Goal: Information Seeking & Learning: Learn about a topic

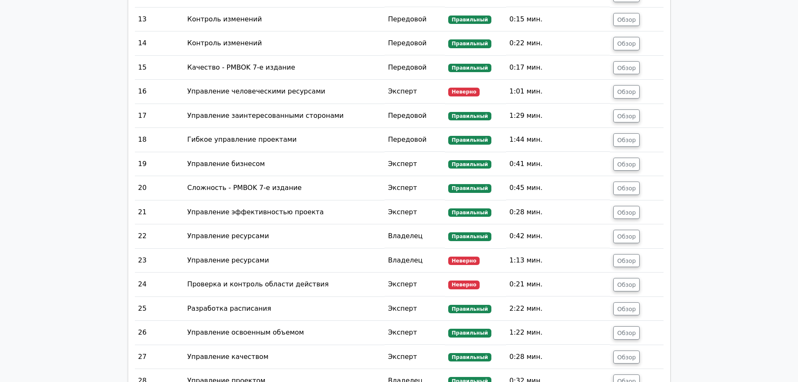
scroll to position [1811, 0]
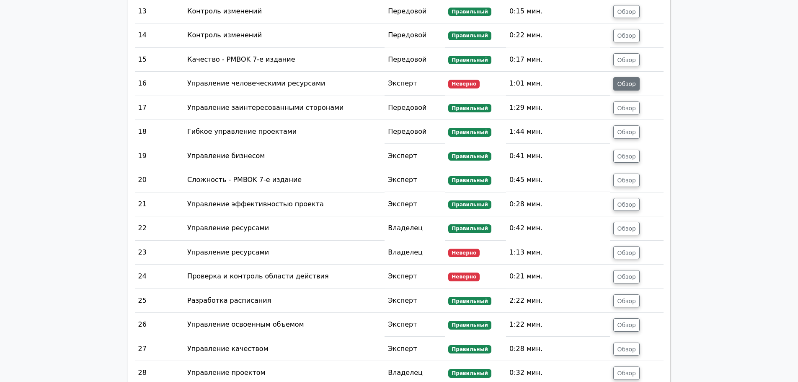
click at [622, 80] on font "Обзор" at bounding box center [626, 83] width 19 height 7
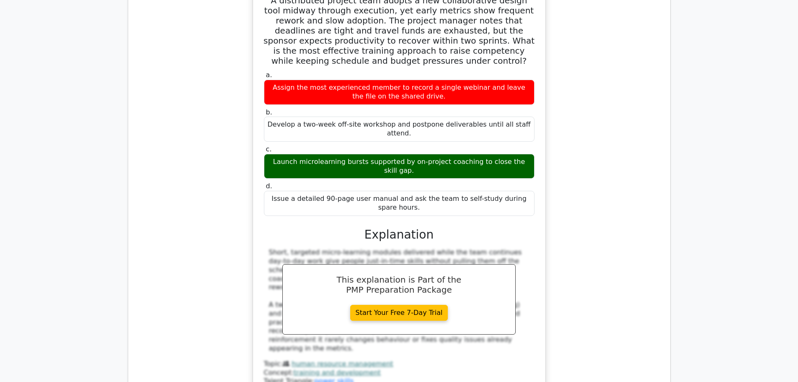
scroll to position [1863, 0]
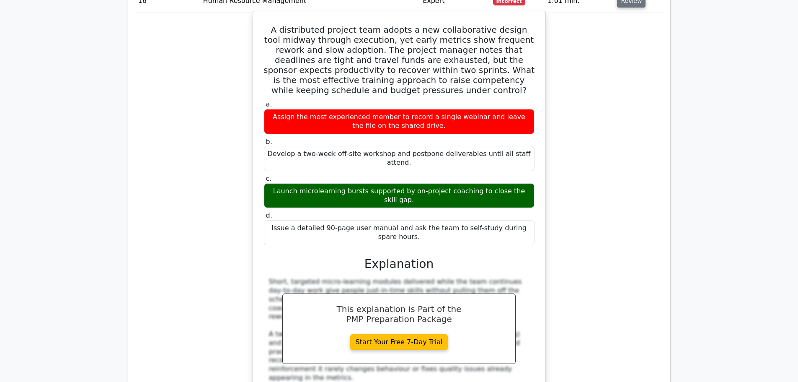
drag, startPoint x: 277, startPoint y: 24, endPoint x: 533, endPoint y: 207, distance: 314.5
click at [533, 207] on div "A distributed project team adopts a new collaborative design tool midway throug…" at bounding box center [399, 218] width 286 height 407
copy div "A distributed project team adopts a new collaborative design tool midway throug…"
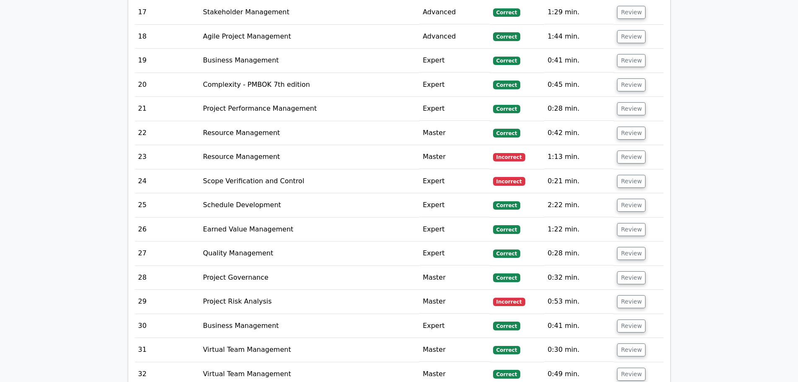
scroll to position [2324, 0]
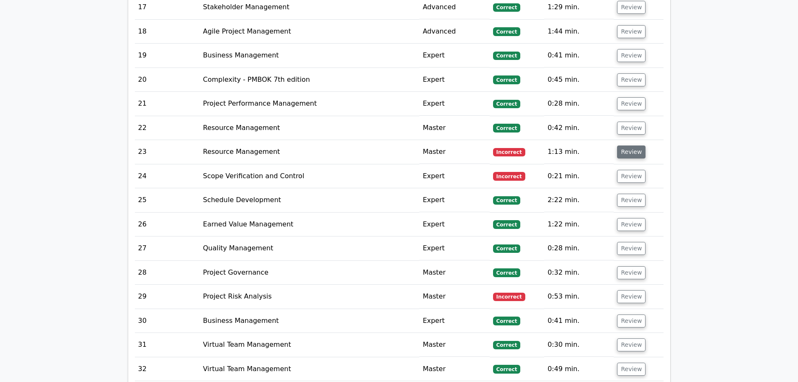
click at [630, 145] on button "Review" at bounding box center [631, 151] width 28 height 13
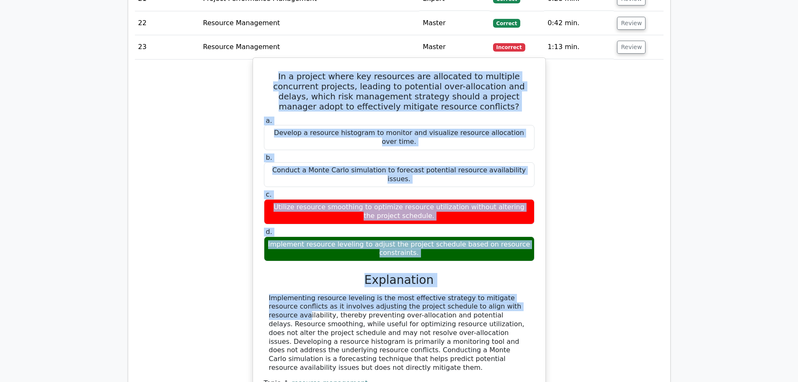
scroll to position [2450, 0]
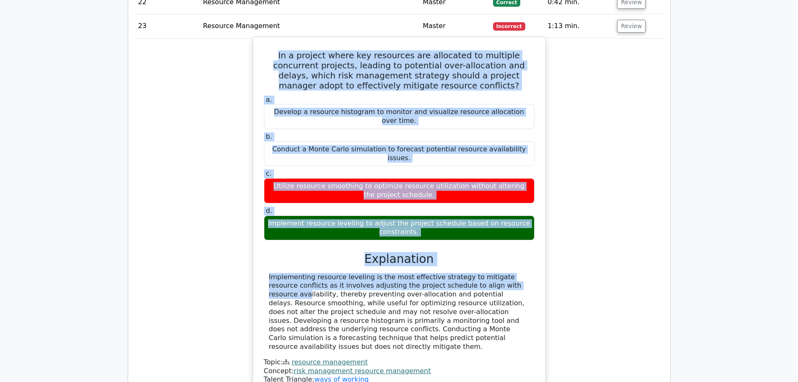
drag, startPoint x: 270, startPoint y: 139, endPoint x: 460, endPoint y: 274, distance: 232.9
click at [460, 274] on div "In a project where key resources are allocated to multiple concurrent projects,…" at bounding box center [399, 215] width 293 height 358
copy div "In a project where key resources are allocated to multiple concurrent projects,…"
click at [443, 252] on h3 "Explanation" at bounding box center [399, 259] width 261 height 14
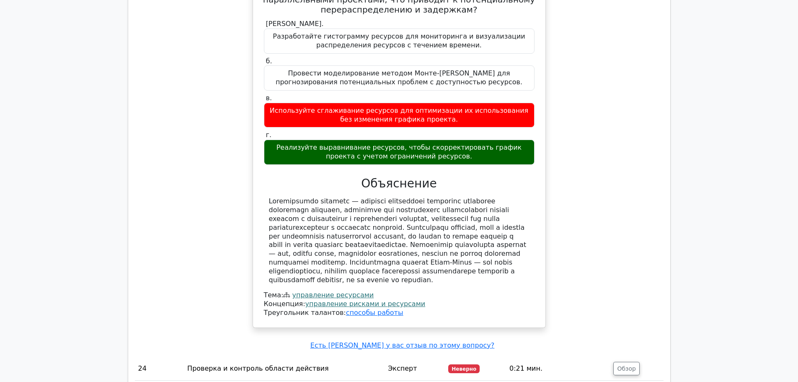
scroll to position [2701, 0]
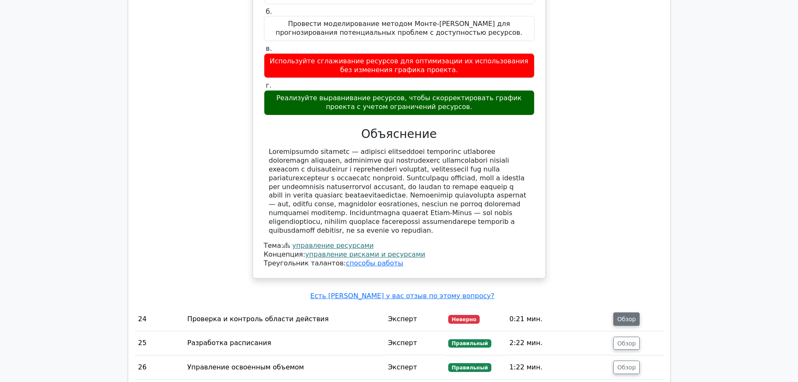
click at [634, 315] on font "Обзор" at bounding box center [626, 318] width 19 height 7
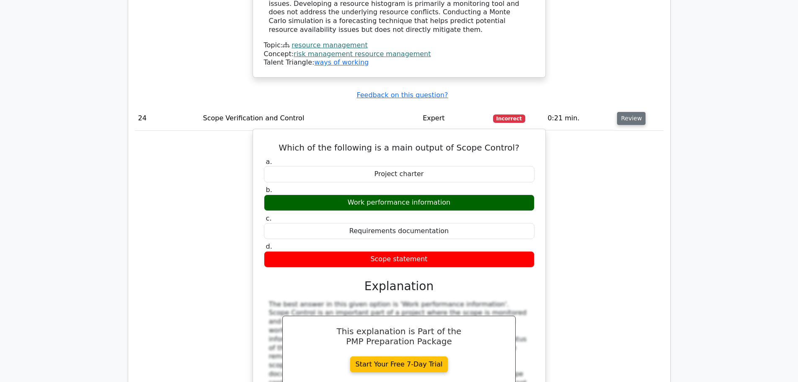
scroll to position [2765, 0]
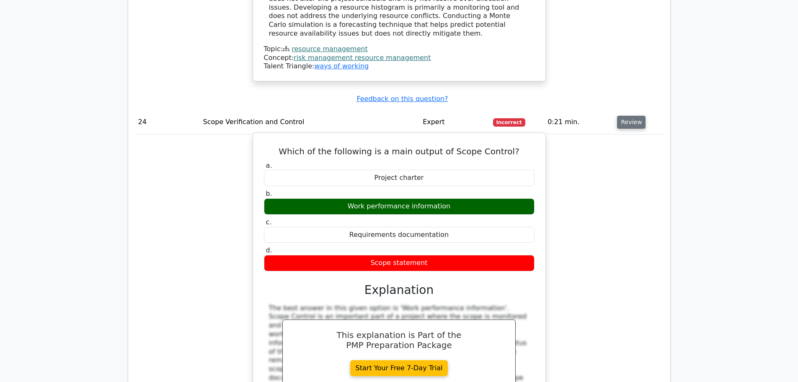
drag, startPoint x: 285, startPoint y: 80, endPoint x: 447, endPoint y: 190, distance: 196.0
click at [447, 190] on div "Which of the following is a main output of Scope Control? a. Project charter b.…" at bounding box center [399, 283] width 286 height 294
copy div "Which of the following is a main output of Scope Control? a. Project charter b.…"
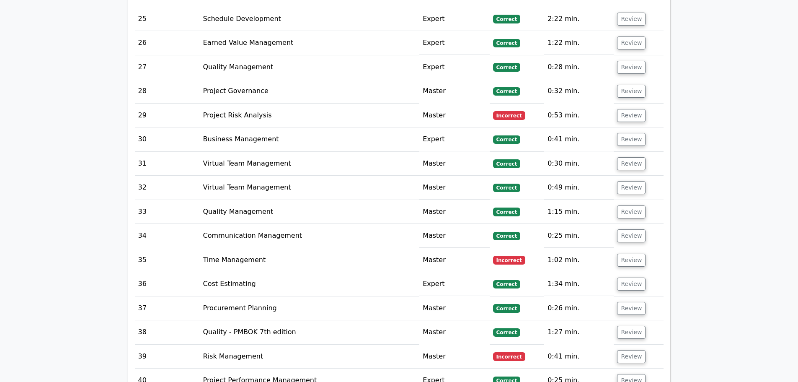
scroll to position [3225, 0]
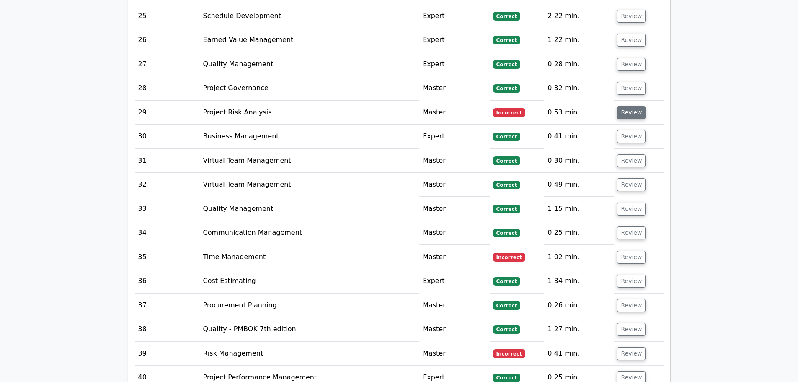
click at [628, 106] on button "Review" at bounding box center [631, 112] width 28 height 13
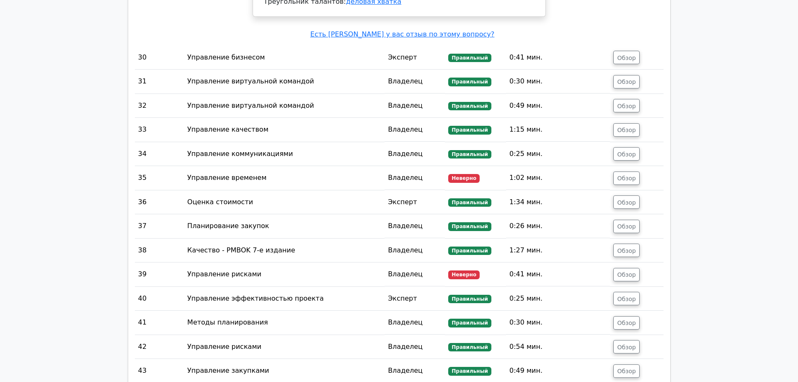
scroll to position [3854, 0]
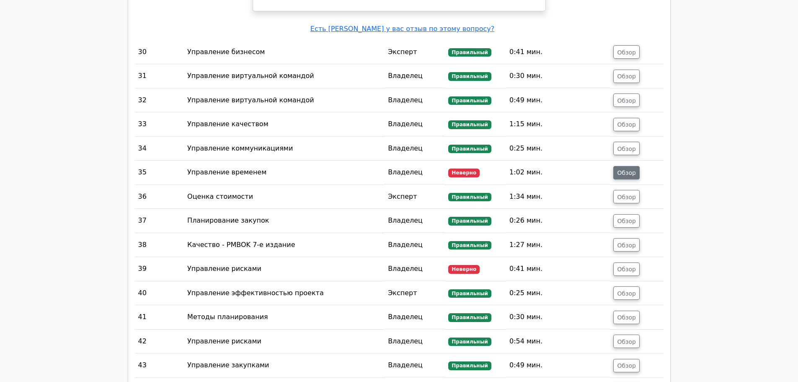
click at [629, 169] on font "Обзор" at bounding box center [626, 172] width 19 height 7
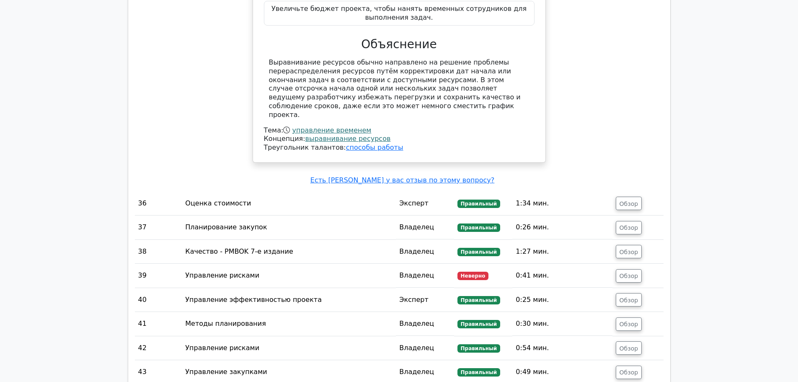
scroll to position [4305, 0]
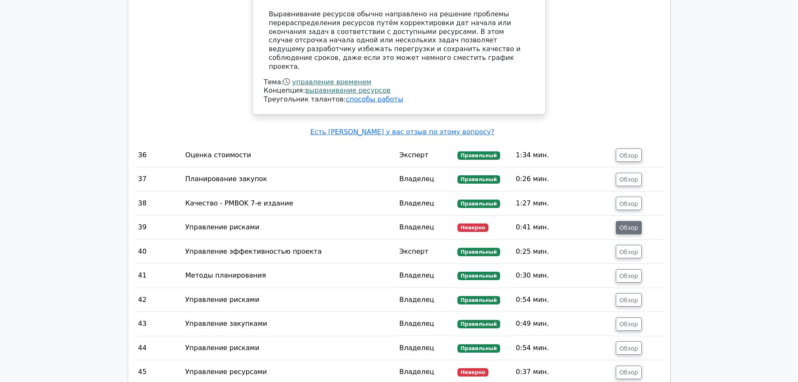
click at [625, 224] on font "Обзор" at bounding box center [628, 227] width 19 height 7
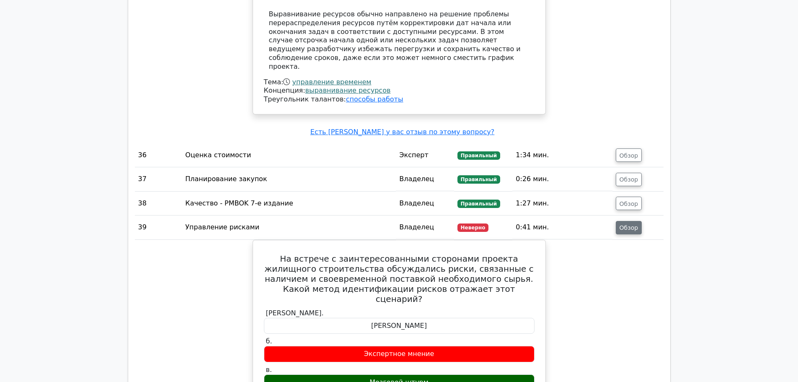
click at [625, 224] on font "Обзор" at bounding box center [628, 227] width 19 height 7
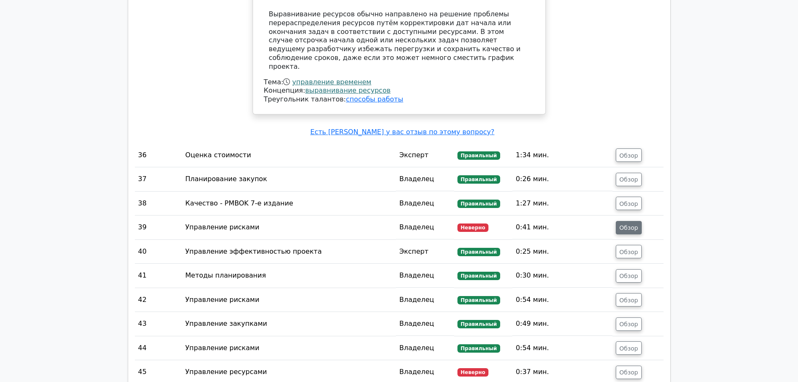
click at [625, 224] on font "Обзор" at bounding box center [628, 227] width 19 height 7
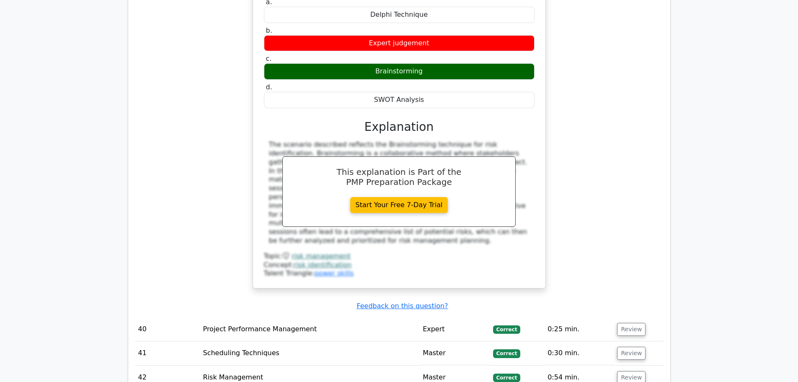
scroll to position [4149, 0]
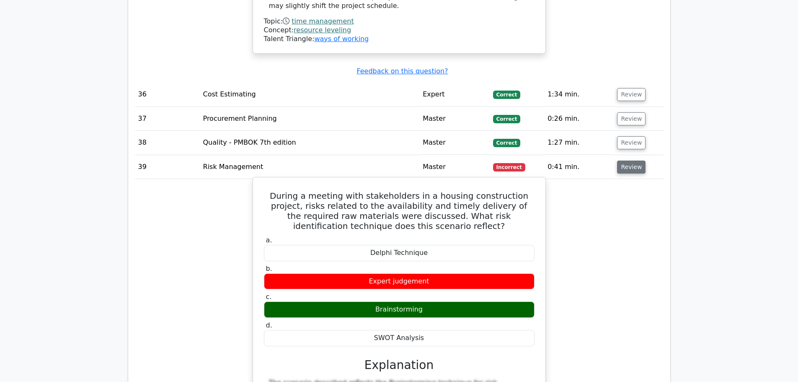
drag, startPoint x: 266, startPoint y: 86, endPoint x: 435, endPoint y: 230, distance: 222.0
click at [435, 230] on div "During a meeting with stakeholders in a housing construction project, risks rel…" at bounding box center [399, 352] width 286 height 342
copy div "During a meeting with stakeholders in a housing construction project, risks rel…"
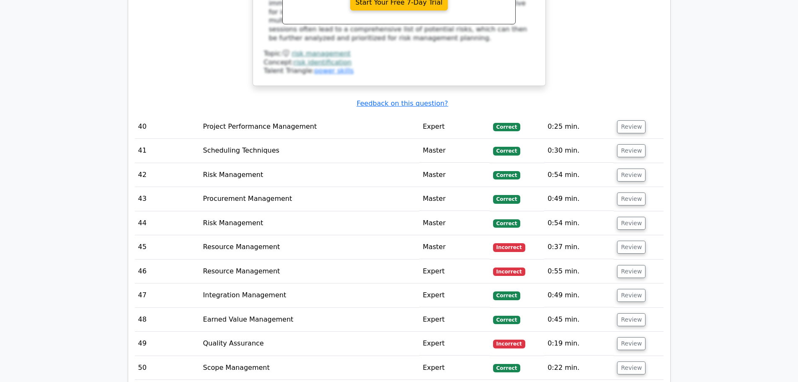
scroll to position [4609, 0]
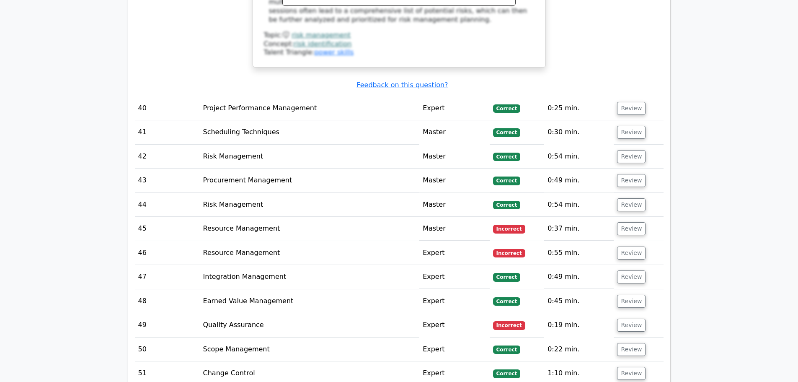
click at [512, 224] on span "Incorrect" at bounding box center [509, 228] width 32 height 8
click at [632, 222] on button "Review" at bounding box center [631, 228] width 28 height 13
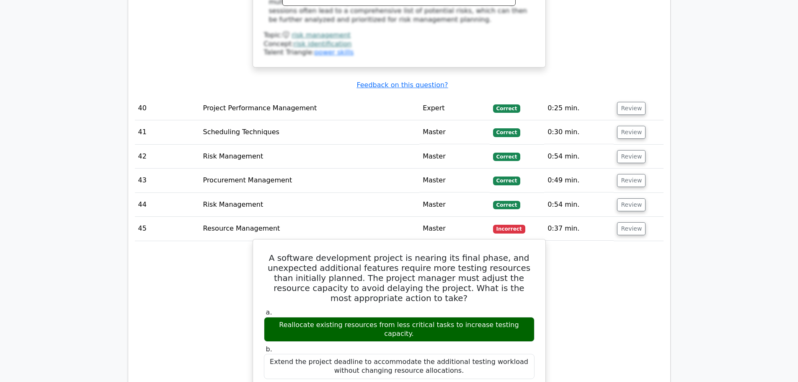
scroll to position [4651, 0]
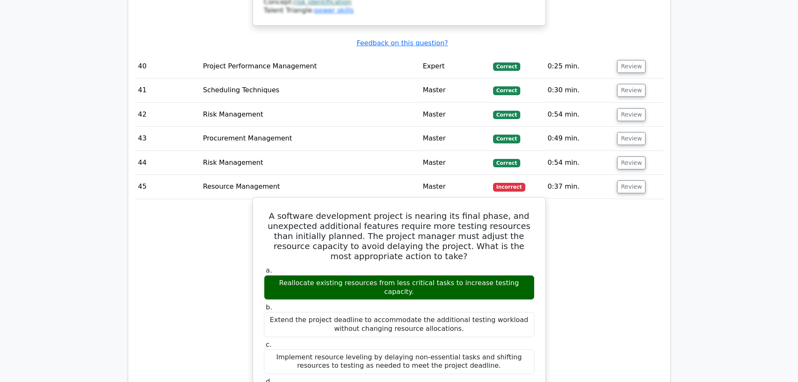
drag, startPoint x: 278, startPoint y: 95, endPoint x: 469, endPoint y: 282, distance: 267.4
click at [469, 282] on div "A software development project is nearing its final phase, and unexpected addit…" at bounding box center [399, 385] width 286 height 369
copy div "A software development project is nearing its final phase, and unexpected addit…"
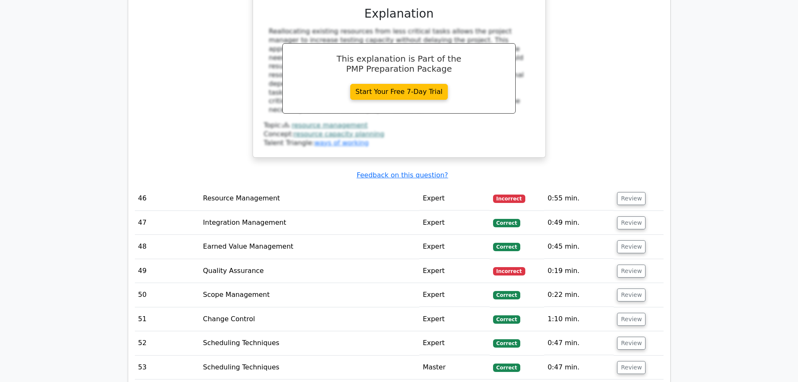
scroll to position [5070, 0]
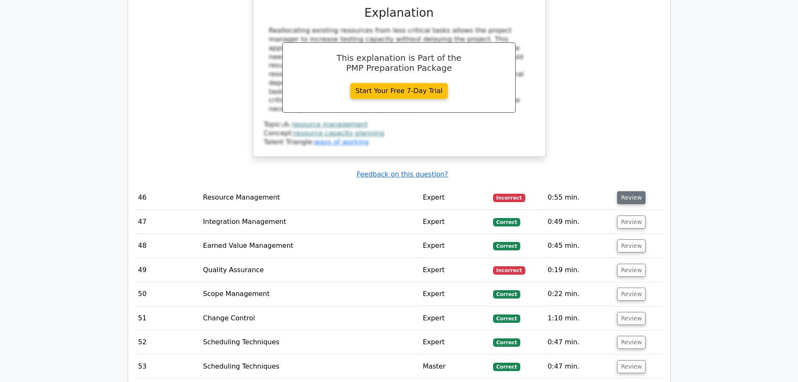
click at [633, 191] on button "Review" at bounding box center [631, 197] width 28 height 13
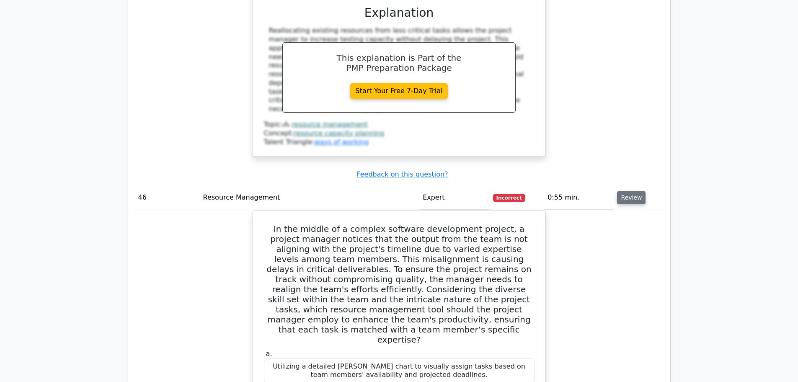
click at [633, 191] on button "Review" at bounding box center [631, 197] width 28 height 13
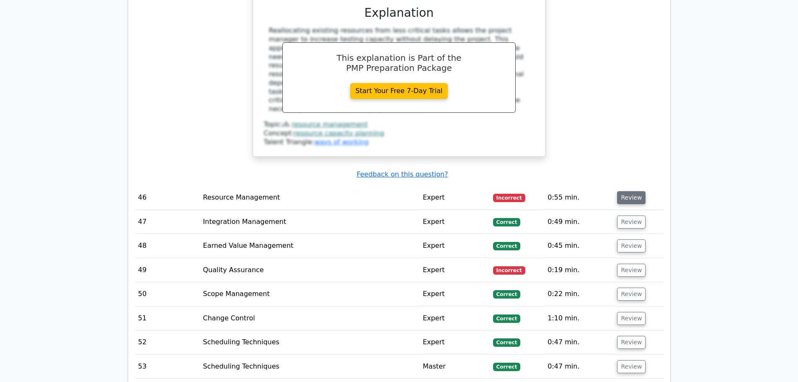
click at [634, 191] on button "Review" at bounding box center [631, 197] width 28 height 13
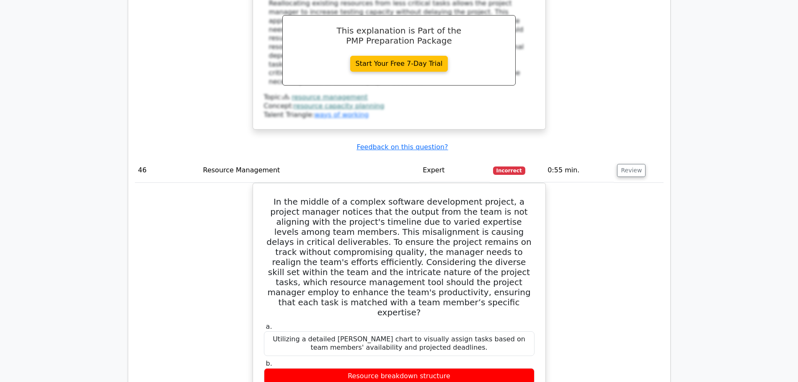
scroll to position [5112, 0]
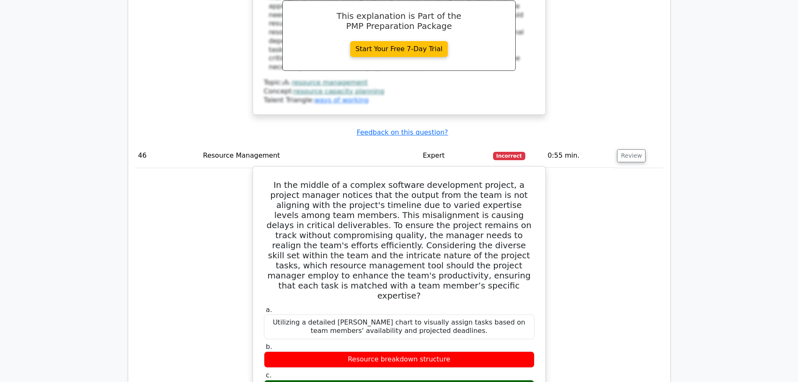
drag, startPoint x: 261, startPoint y: 54, endPoint x: 458, endPoint y: 265, distance: 288.6
copy div "Lo ips dolors am c adipisc elitsedd eiusmodtemp incidid, u laboree dolorem aliq…"
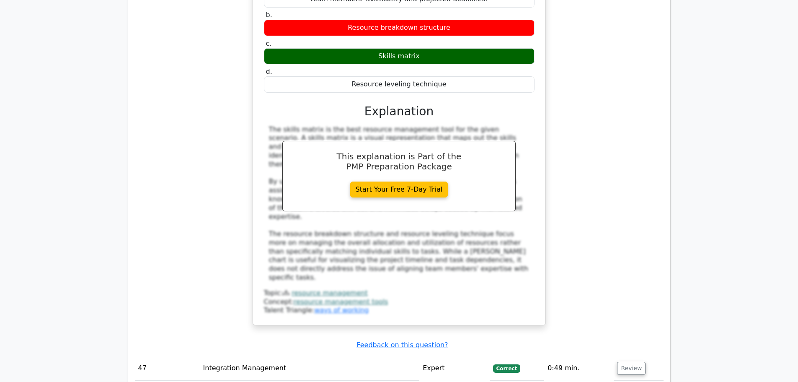
scroll to position [5447, 0]
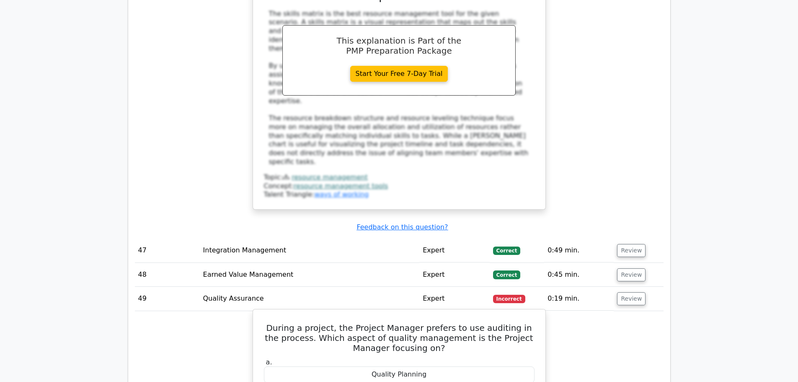
scroll to position [5573, 0]
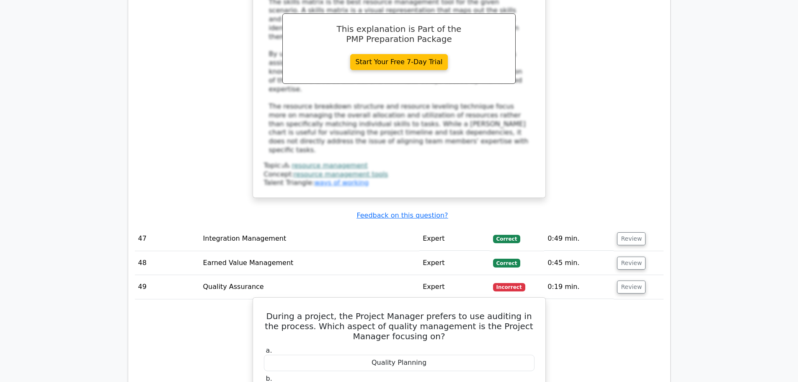
drag, startPoint x: 268, startPoint y: 139, endPoint x: 457, endPoint y: 276, distance: 233.0
copy div "During a project, the Project Manager prefers to use auditing in the process. W…"
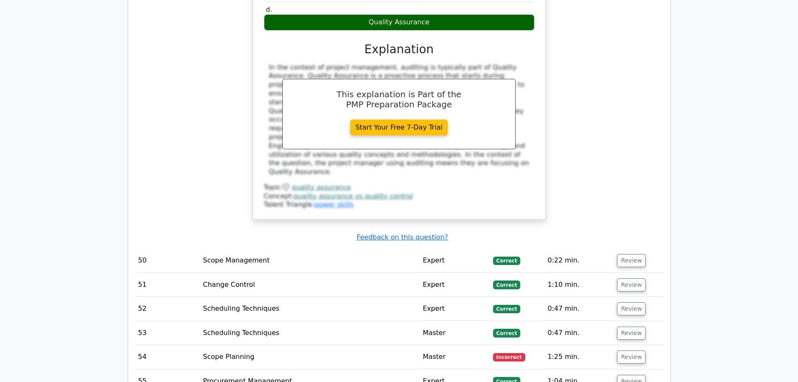
scroll to position [6075, 0]
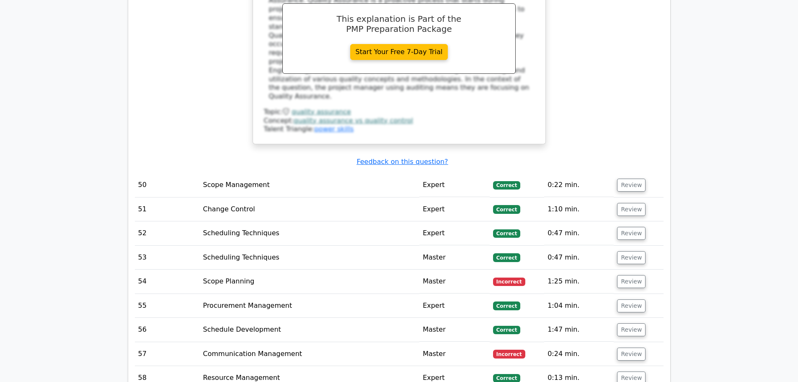
click at [627, 269] on td "Review" at bounding box center [638, 281] width 49 height 24
click at [632, 275] on button "Review" at bounding box center [631, 281] width 28 height 13
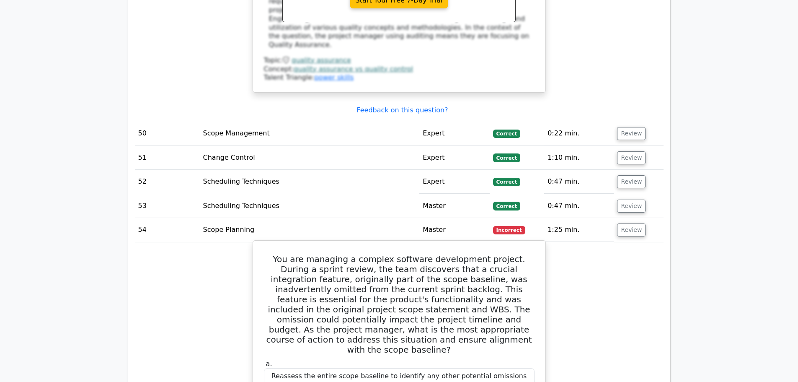
scroll to position [6117, 0]
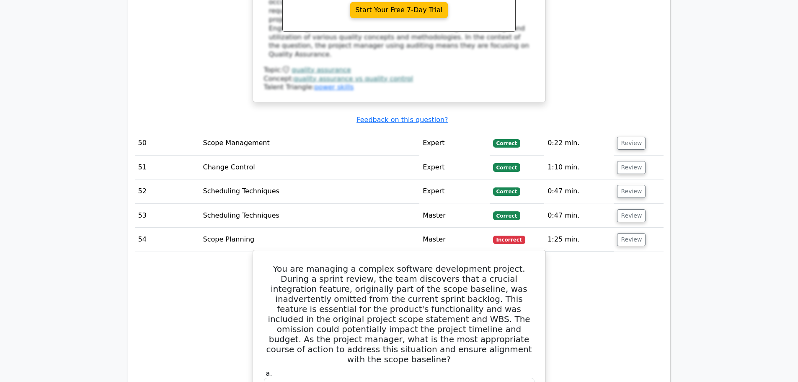
drag, startPoint x: 263, startPoint y: 71, endPoint x: 459, endPoint y: 330, distance: 324.2
copy div "You are managing a complex software development project. During a sprint review…"
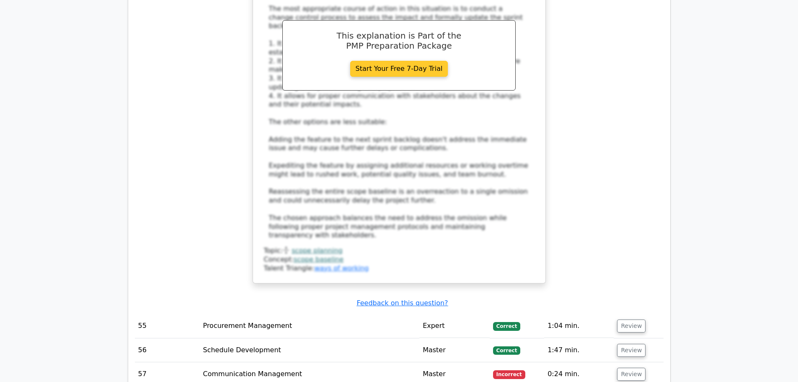
scroll to position [6703, 0]
click at [618, 366] on button "Review" at bounding box center [631, 372] width 28 height 13
drag, startPoint x: 266, startPoint y: 172, endPoint x: 519, endPoint y: 315, distance: 290.9
copy div "In a complex project with multiple stakeholders, you need to provide a comprehe…"
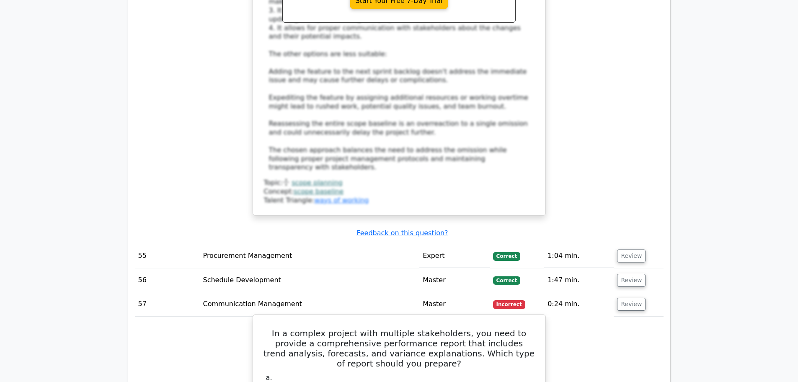
scroll to position [6787, 0]
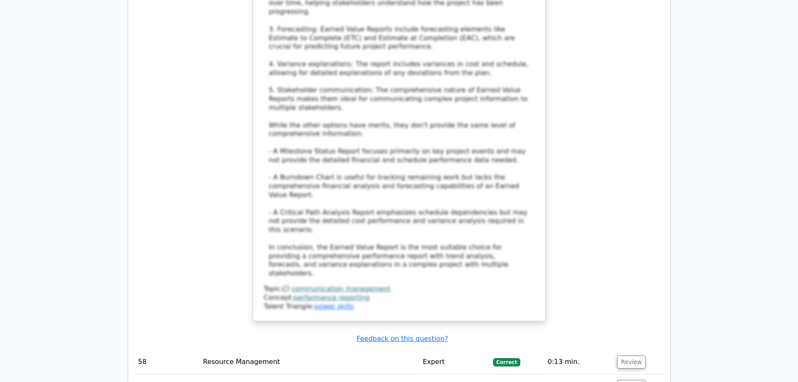
scroll to position [7415, 0]
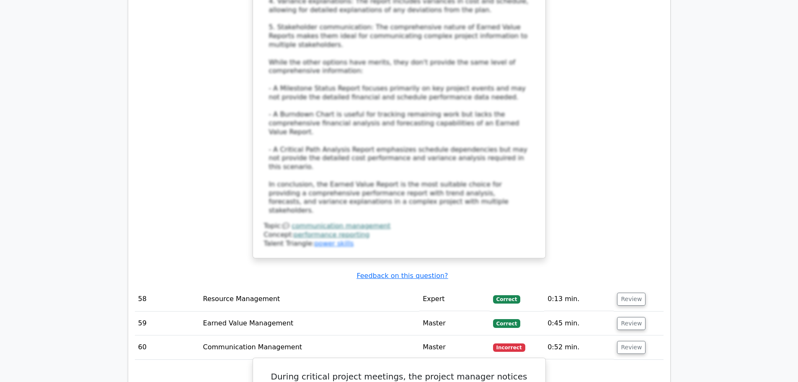
scroll to position [7499, 0]
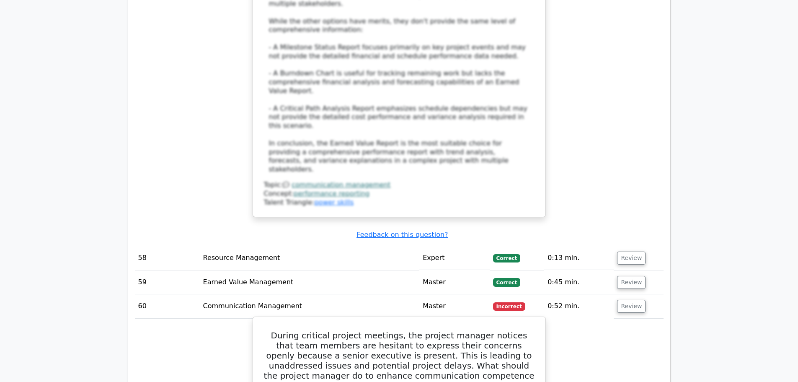
drag, startPoint x: 269, startPoint y: 60, endPoint x: 462, endPoint y: 226, distance: 254.2
copy div "uring critical project meetings, the project manager notices that team members …"
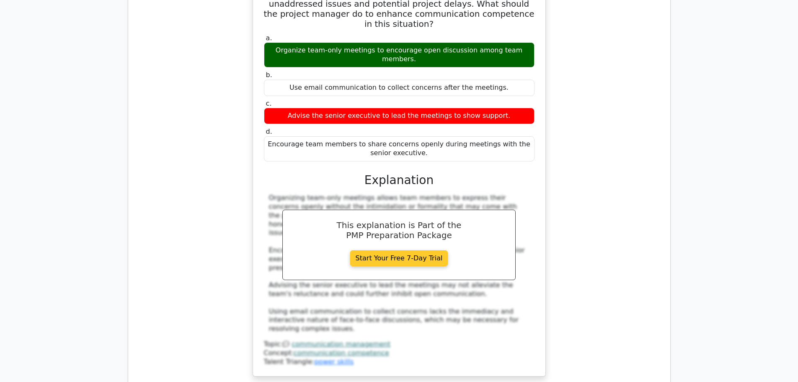
scroll to position [7876, 0]
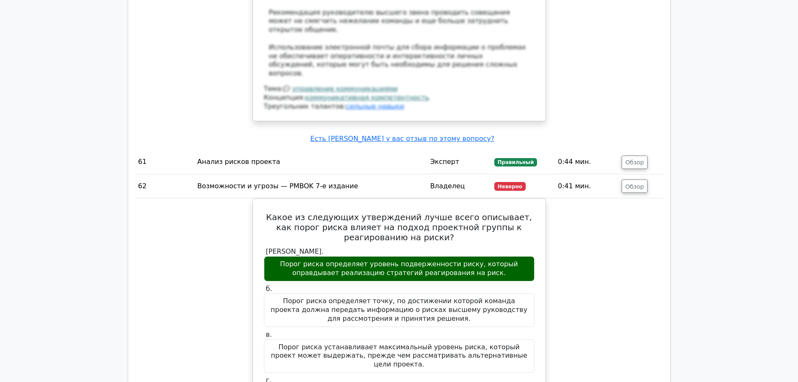
scroll to position [8011, 0]
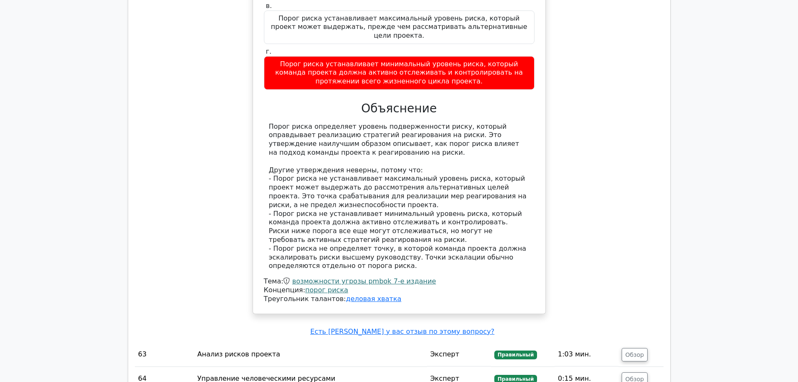
scroll to position [8555, 0]
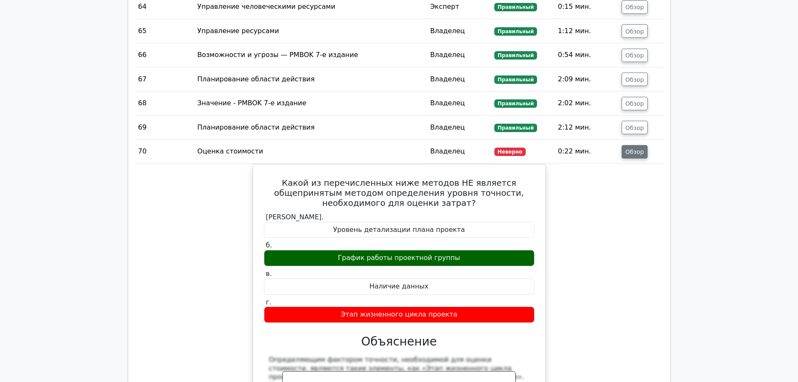
scroll to position [8947, 0]
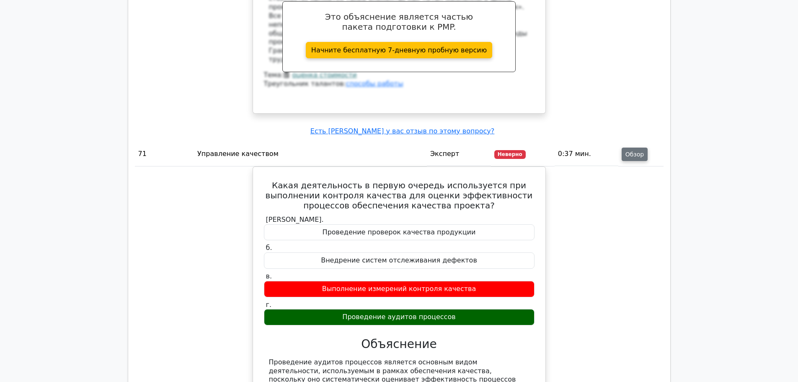
scroll to position [9442, 0]
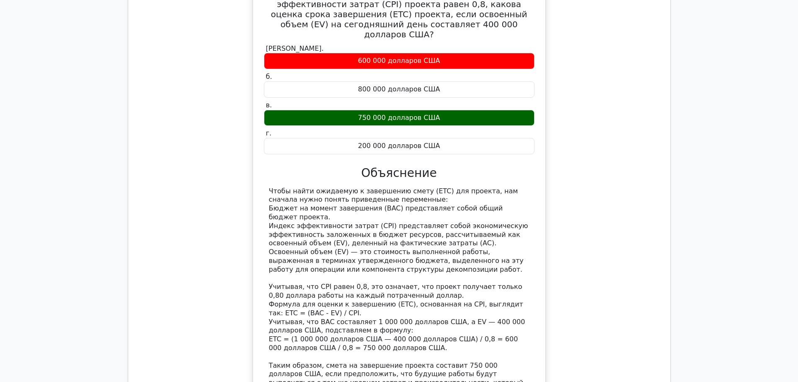
scroll to position [10028, 0]
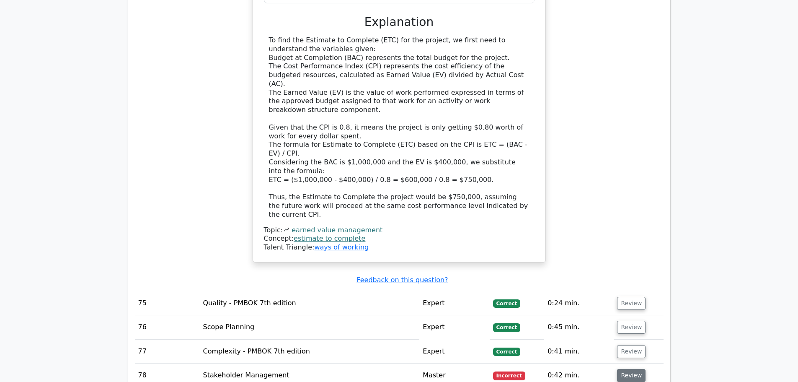
scroll to position [9799, 0]
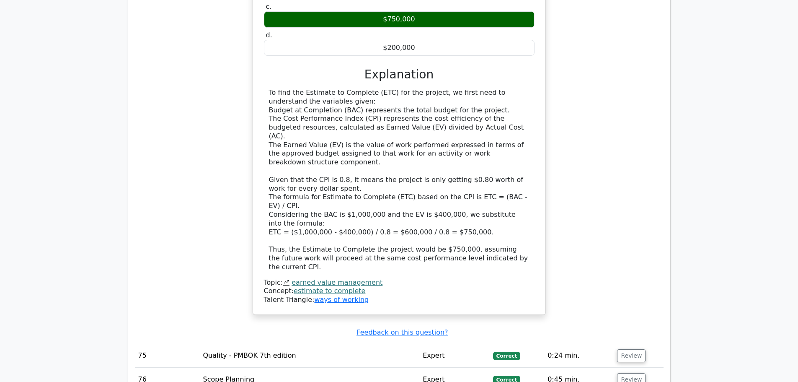
drag, startPoint x: 268, startPoint y: 85, endPoint x: 486, endPoint y: 270, distance: 285.6
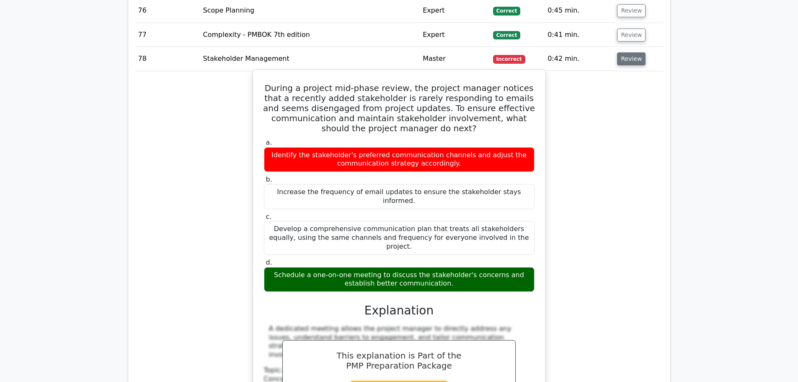
scroll to position [10176, 0]
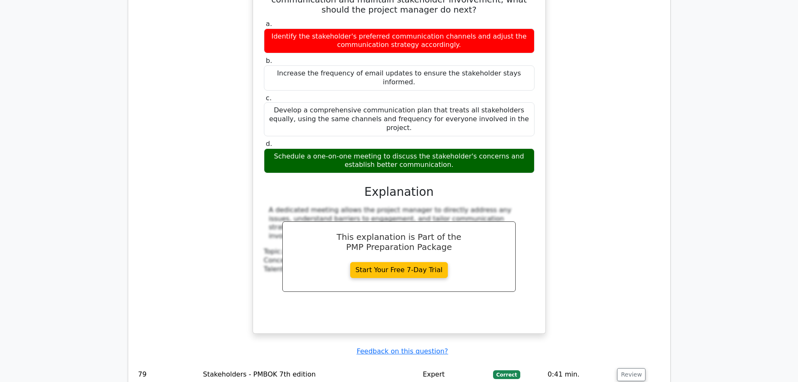
scroll to position [10302, 0]
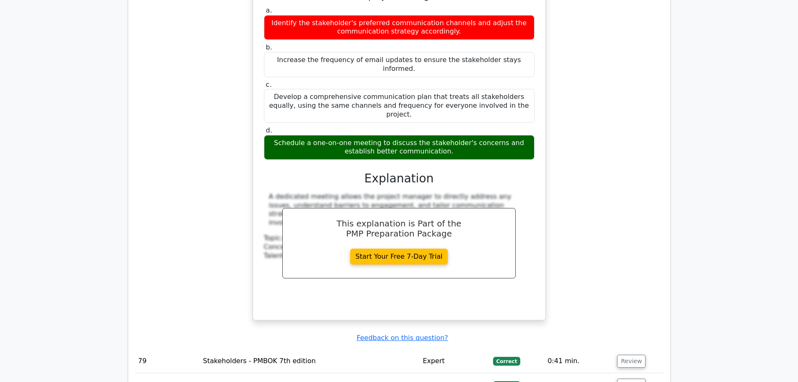
drag, startPoint x: 271, startPoint y: 70, endPoint x: 446, endPoint y: 234, distance: 240.0
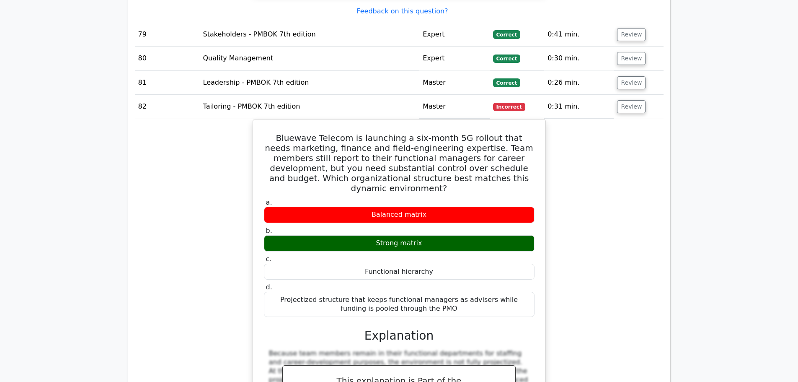
scroll to position [10721, 0]
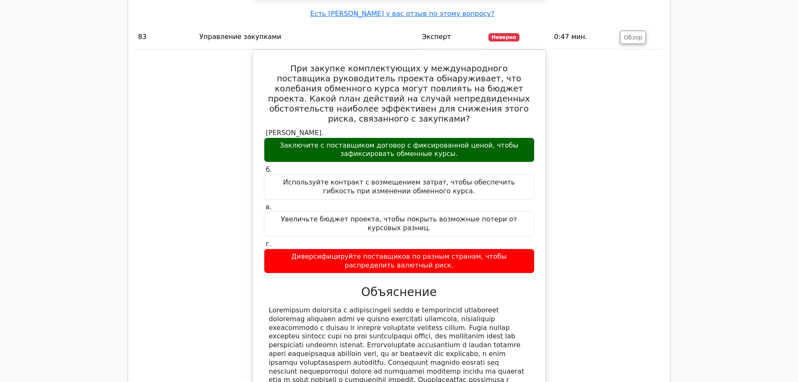
scroll to position [11223, 0]
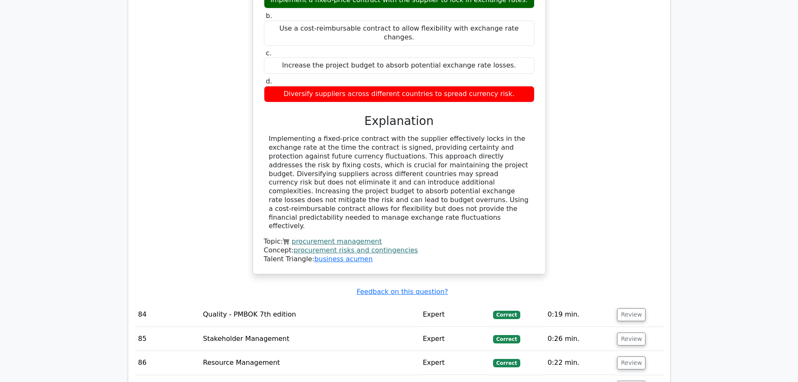
scroll to position [11228, 0]
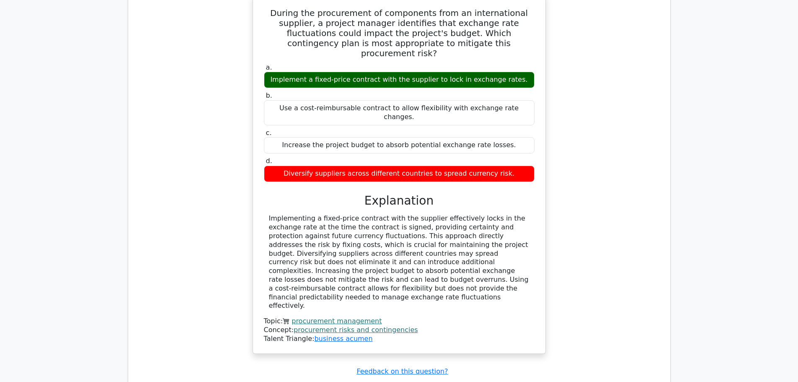
drag, startPoint x: 338, startPoint y: 98, endPoint x: 467, endPoint y: 242, distance: 193.1
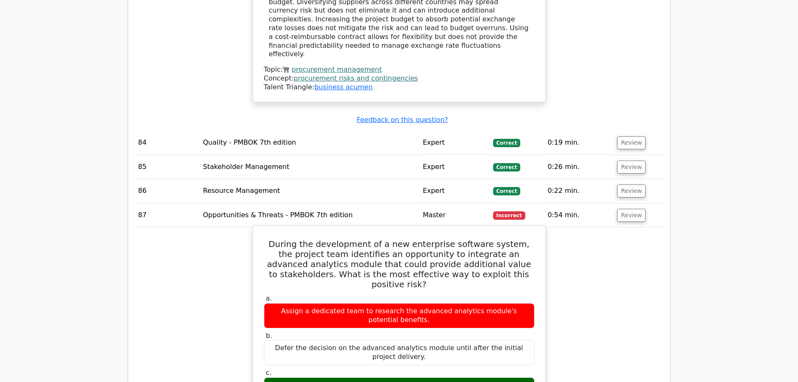
scroll to position [11646, 0]
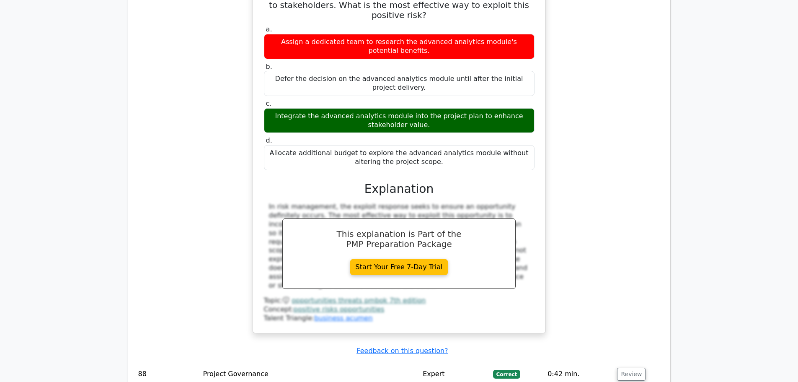
scroll to position [11730, 0]
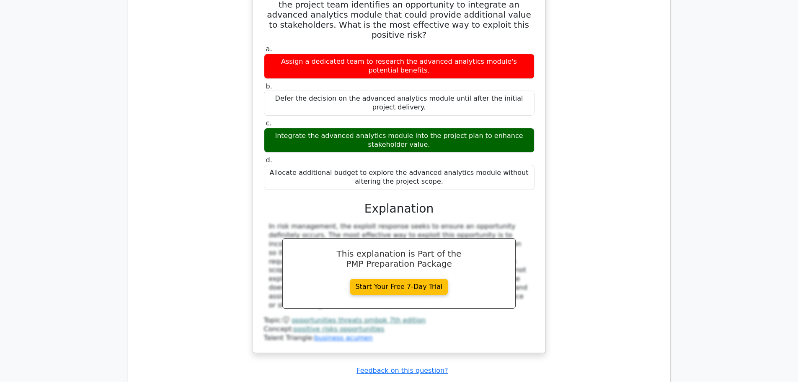
drag, startPoint x: 268, startPoint y: 47, endPoint x: 470, endPoint y: 188, distance: 246.1
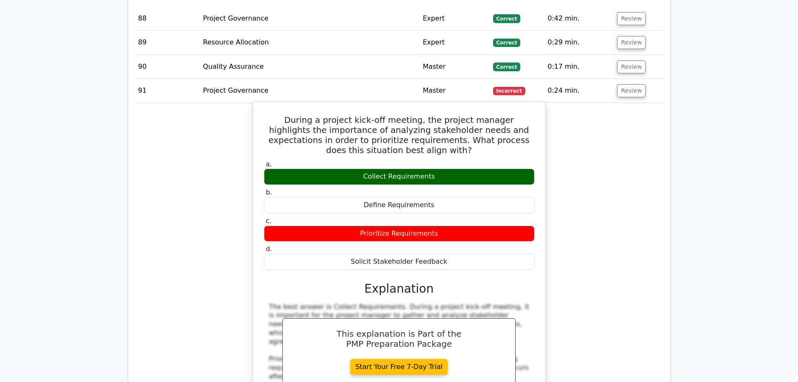
scroll to position [12107, 0]
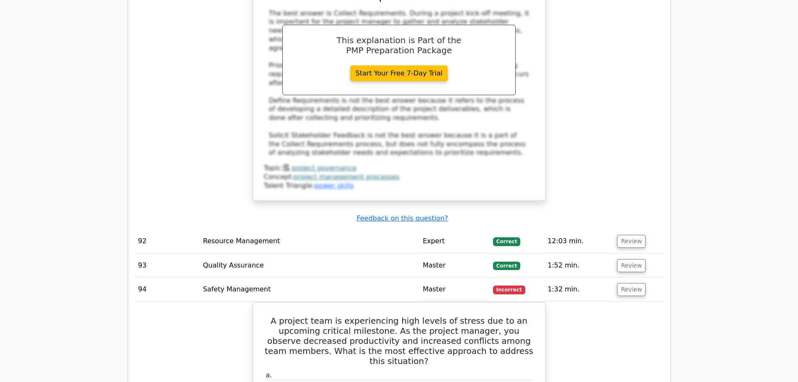
scroll to position [12526, 0]
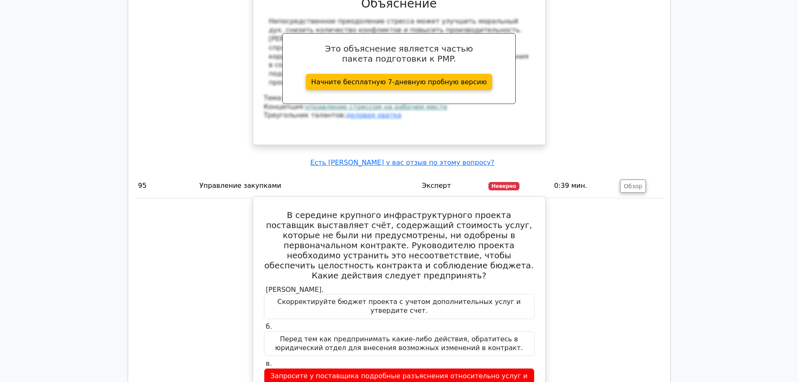
scroll to position [13070, 0]
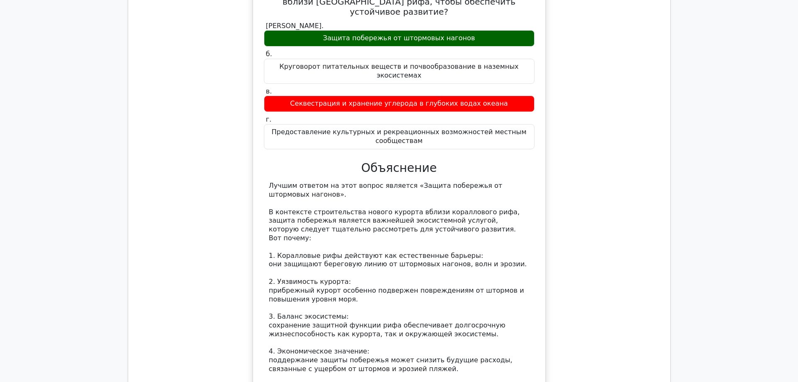
scroll to position [13741, 0]
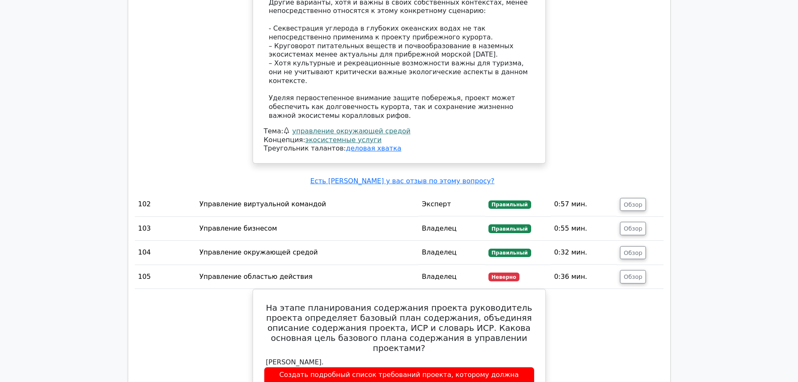
scroll to position [14285, 0]
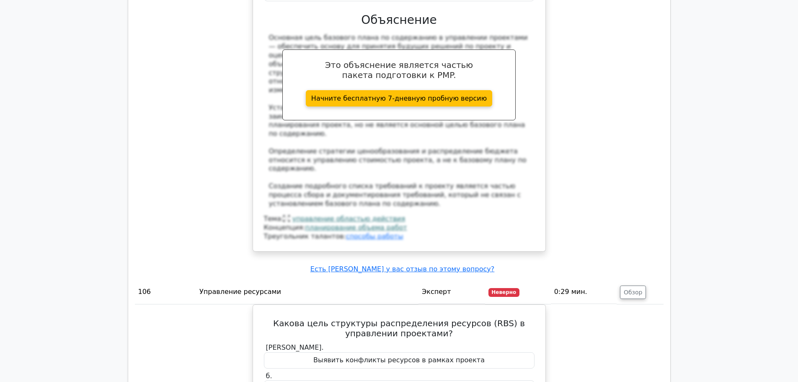
scroll to position [14662, 0]
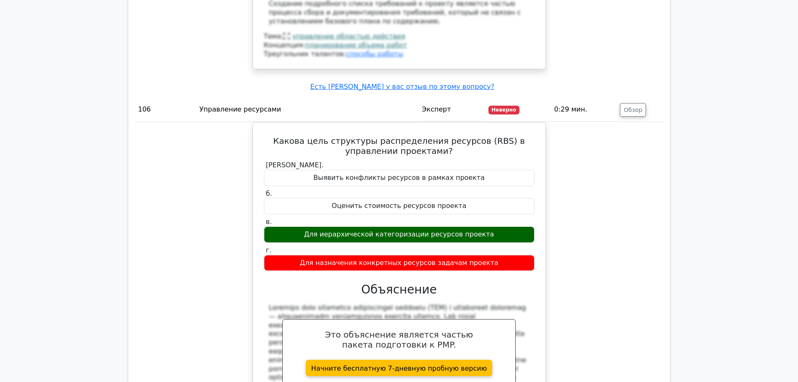
scroll to position [14706, 0]
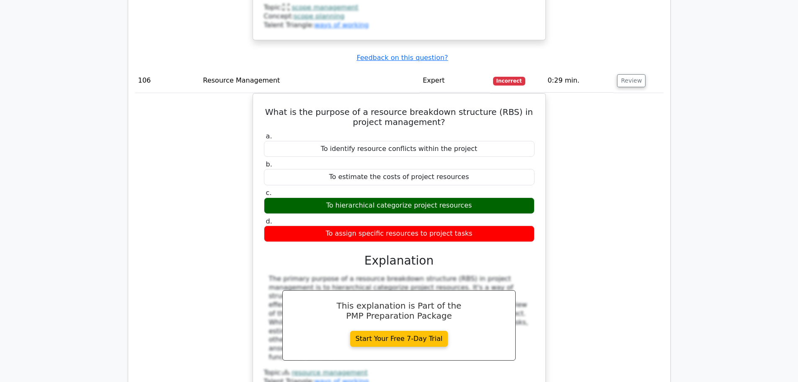
drag, startPoint x: 261, startPoint y: 53, endPoint x: 470, endPoint y: 200, distance: 255.6
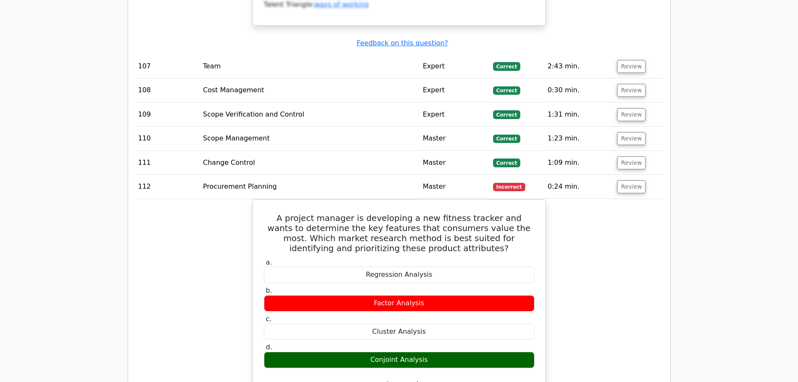
scroll to position [15083, 0]
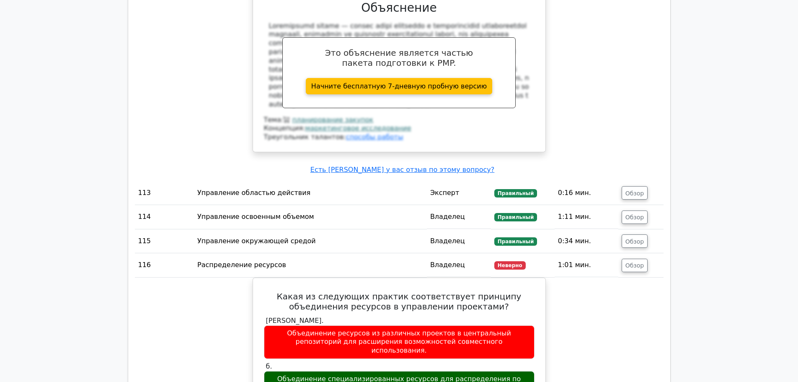
scroll to position [16214, 0]
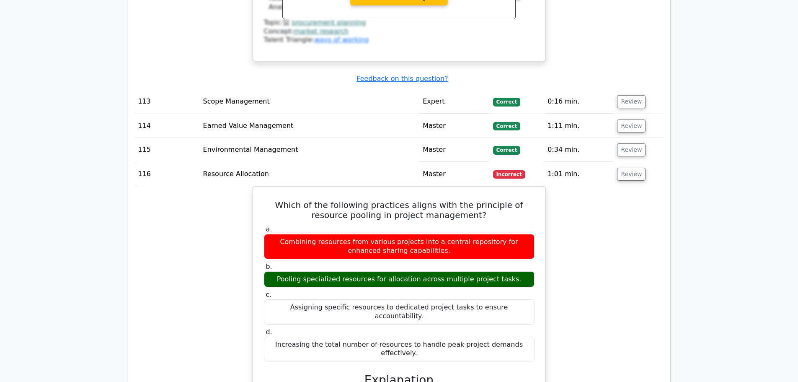
scroll to position [15508, 0]
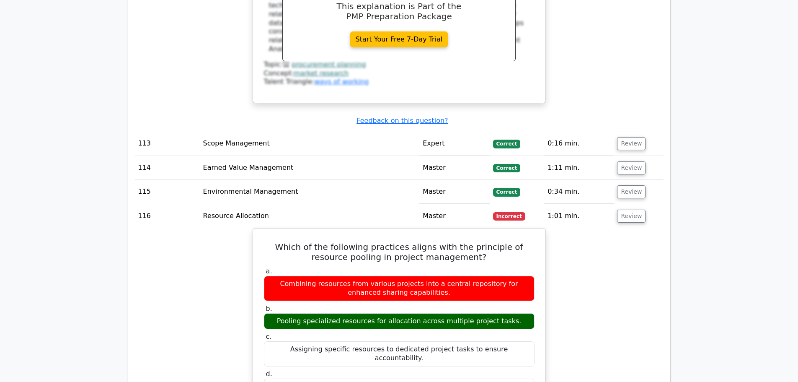
drag, startPoint x: 302, startPoint y: 90, endPoint x: 471, endPoint y: 224, distance: 214.9
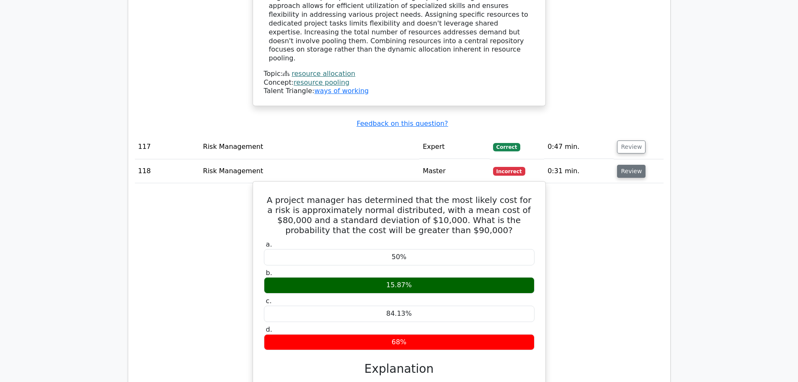
scroll to position [15969, 0]
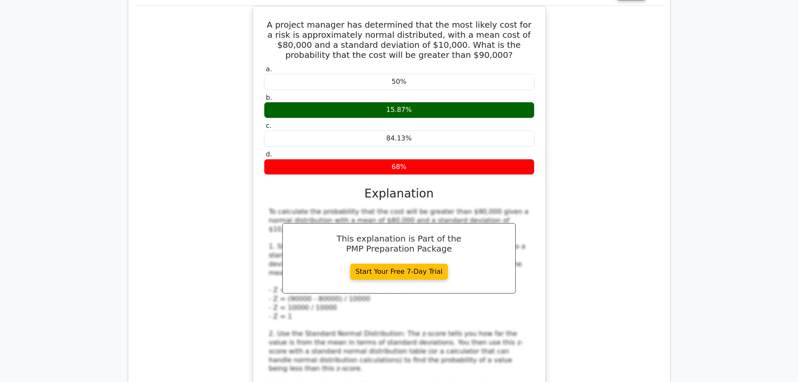
drag, startPoint x: 320, startPoint y: 125, endPoint x: 483, endPoint y: 255, distance: 209.2
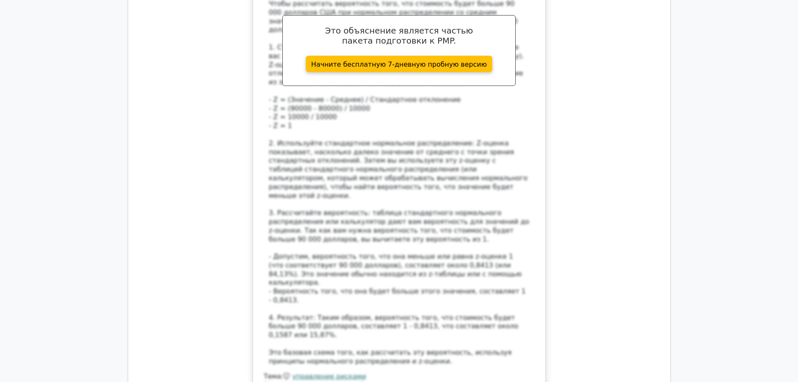
scroll to position [17046, 0]
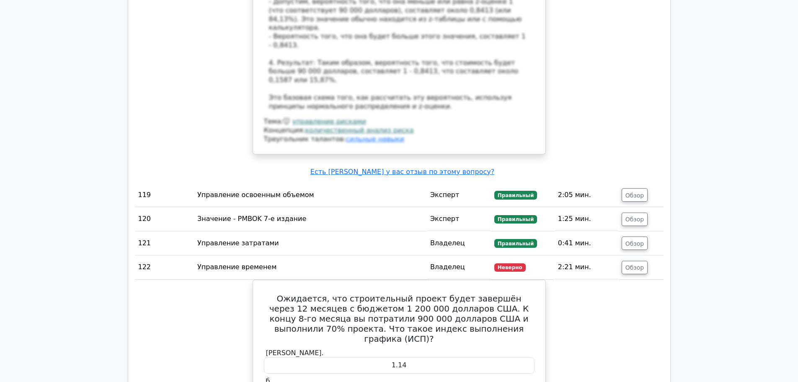
scroll to position [17423, 0]
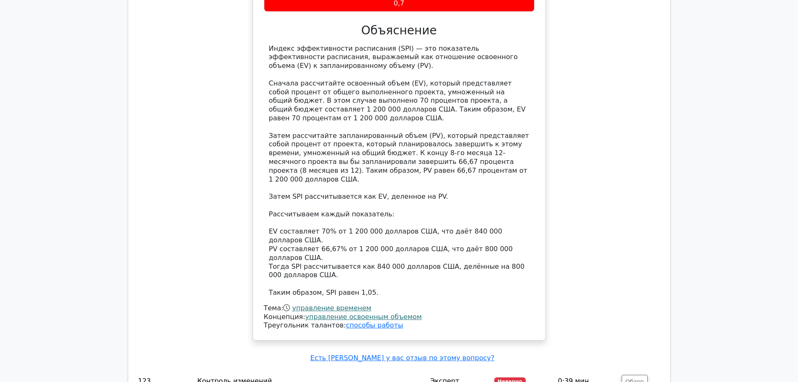
scroll to position [17884, 0]
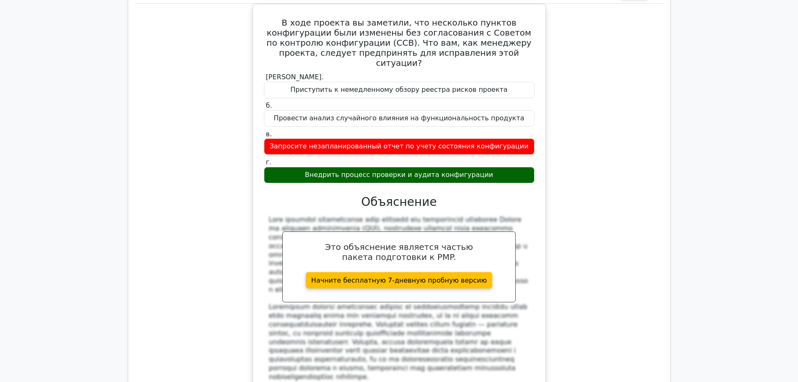
scroll to position [18303, 0]
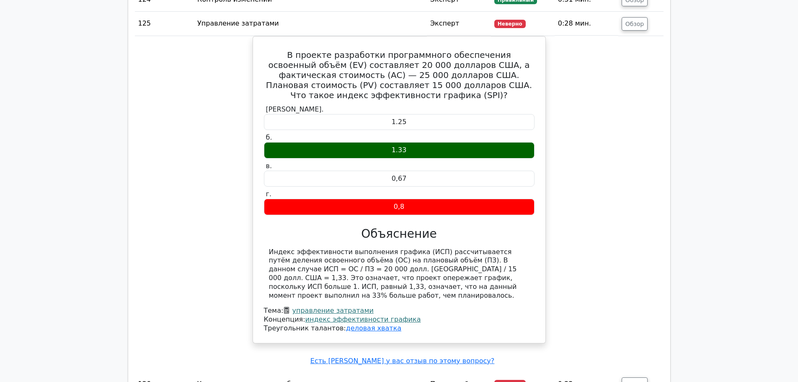
scroll to position [18931, 0]
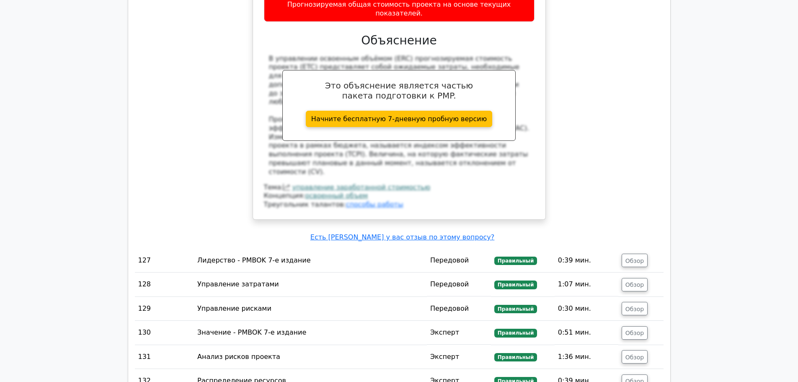
scroll to position [19350, 0]
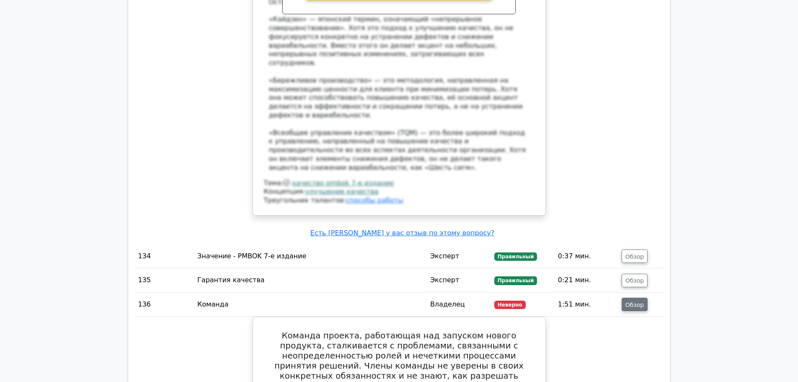
scroll to position [20146, 0]
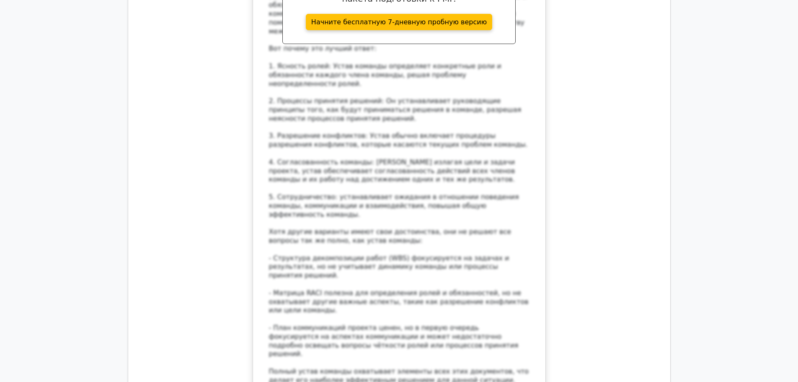
scroll to position [20774, 0]
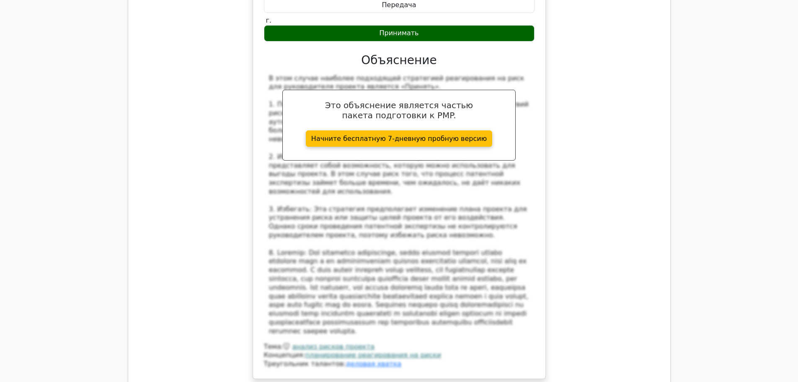
scroll to position [21360, 0]
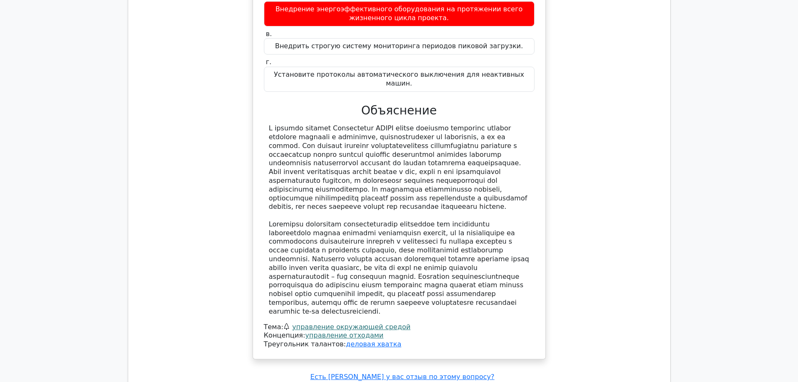
scroll to position [22030, 0]
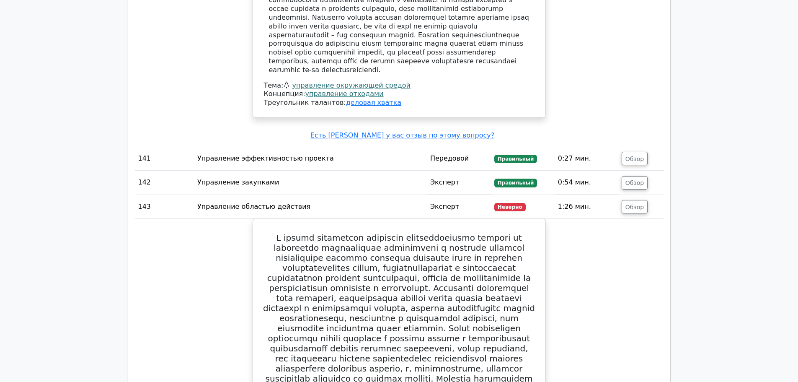
scroll to position [22114, 0]
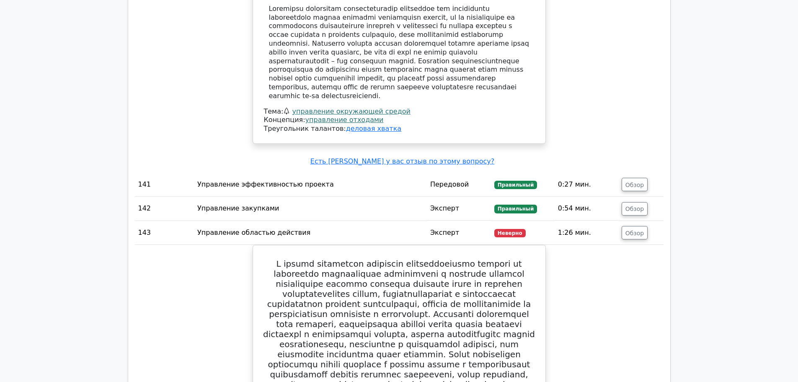
scroll to position [21989, 0]
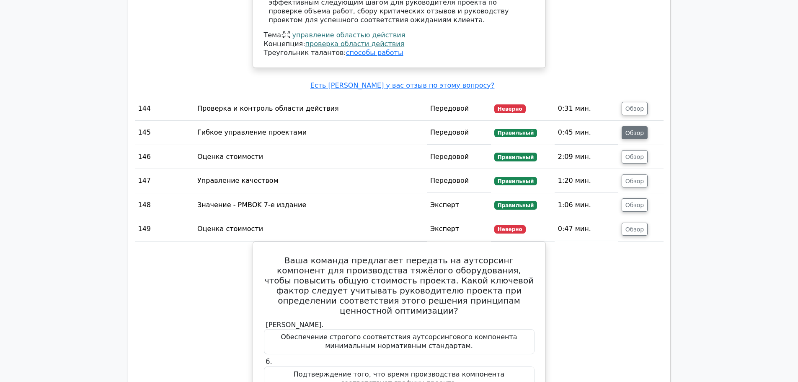
scroll to position [22952, 0]
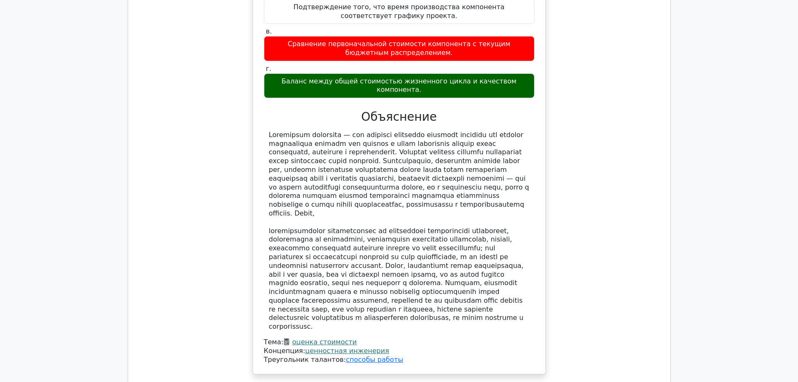
scroll to position [23329, 0]
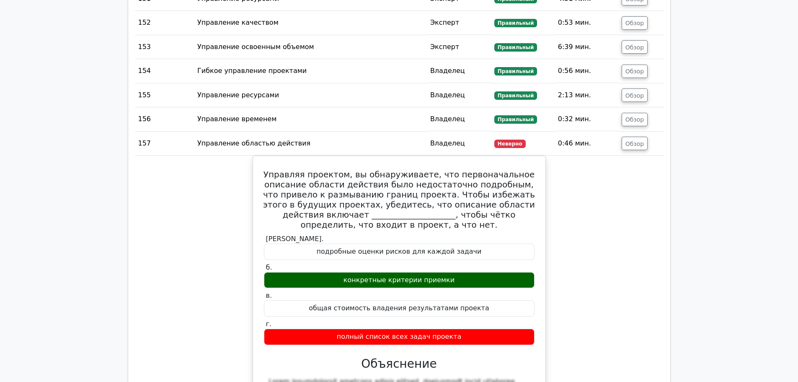
scroll to position [23790, 0]
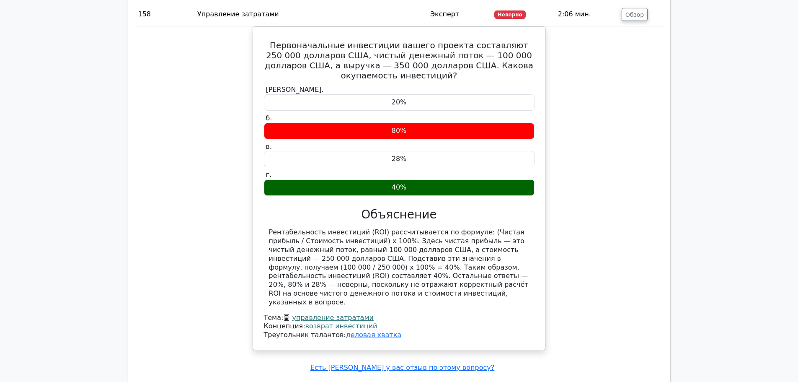
scroll to position [24334, 0]
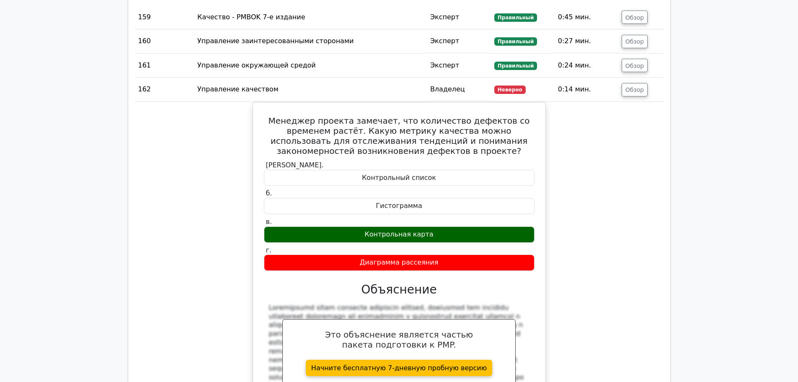
scroll to position [24879, 0]
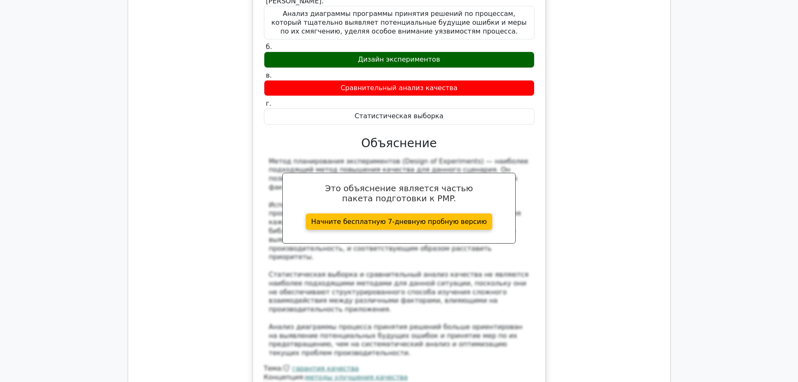
scroll to position [25507, 0]
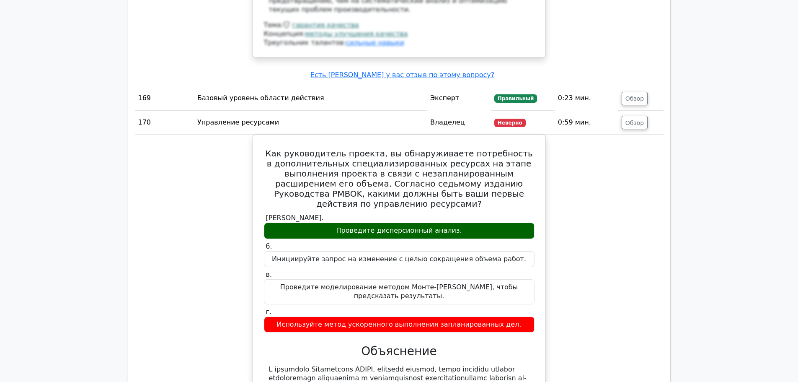
scroll to position [25842, 0]
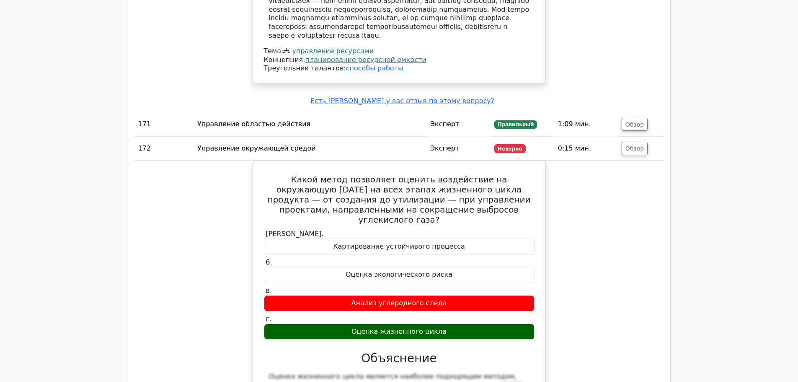
scroll to position [26512, 0]
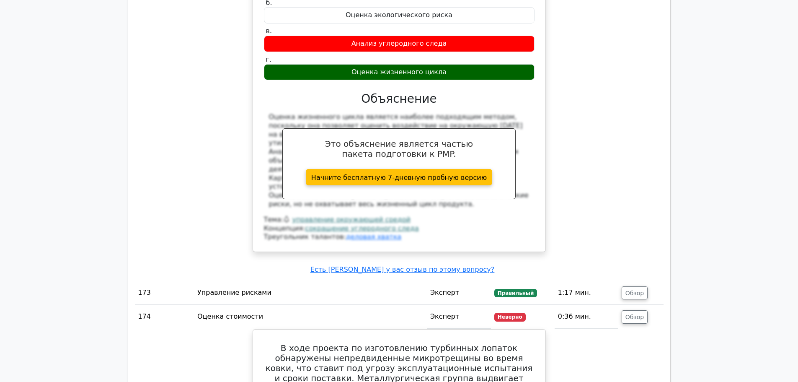
scroll to position [26638, 0]
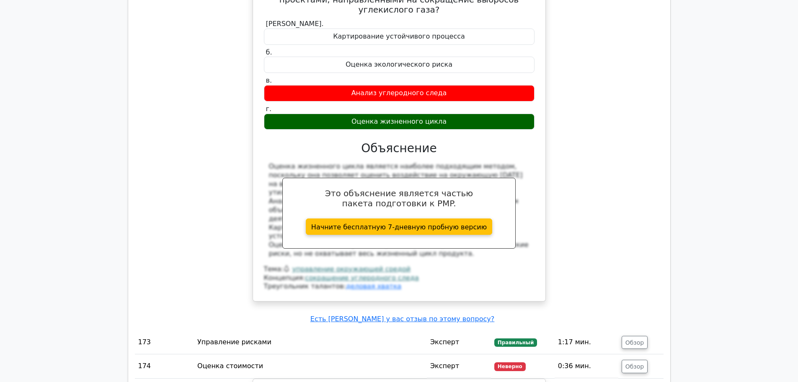
scroll to position [26428, 0]
